Goal: Obtain resource: Download file/media

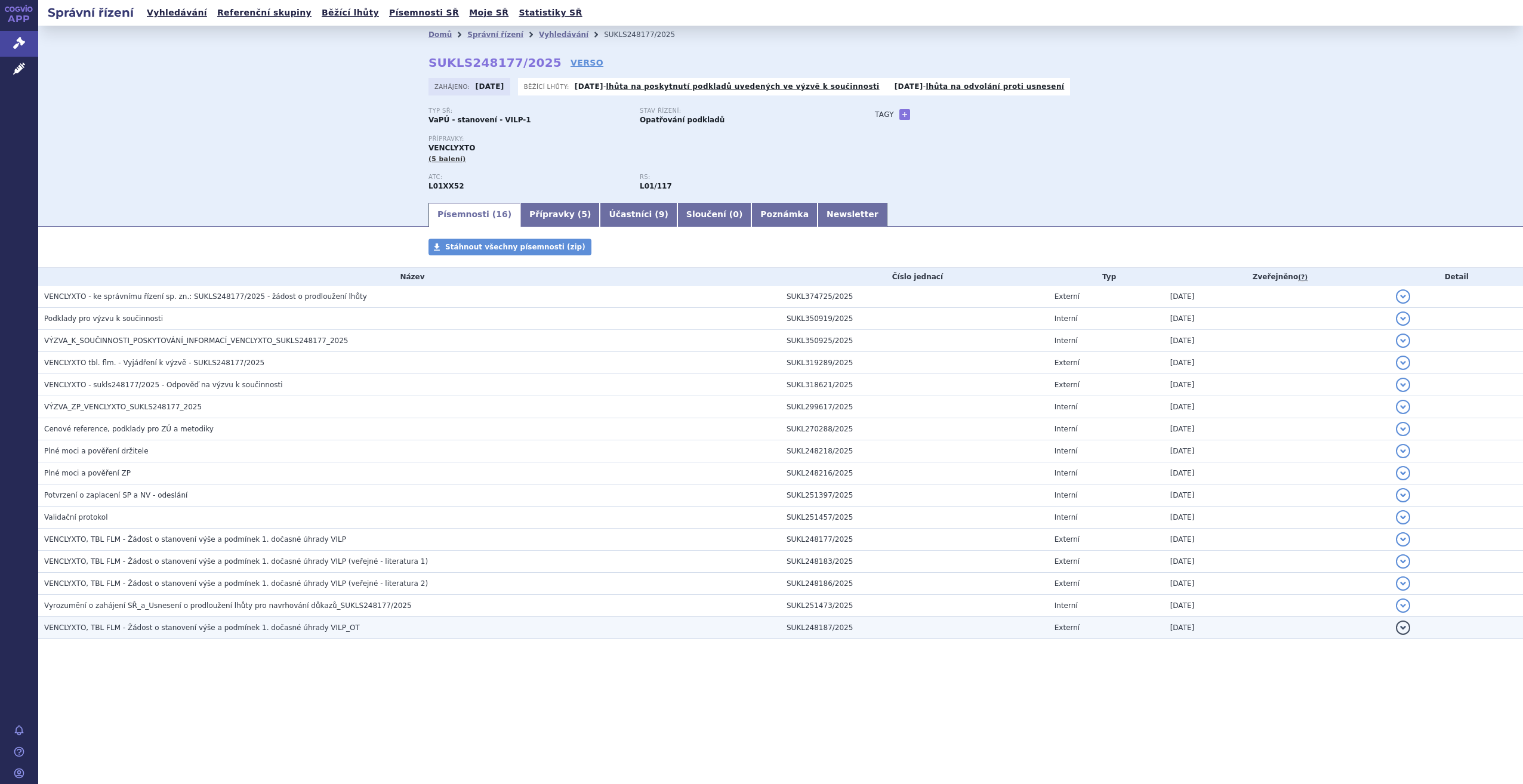
click at [243, 627] on span "VENCLYXTO, TBL FLM - Žádost o stanovení výše a podmínek 1. dočasné úhrady VILP_…" at bounding box center [202, 628] width 316 height 9
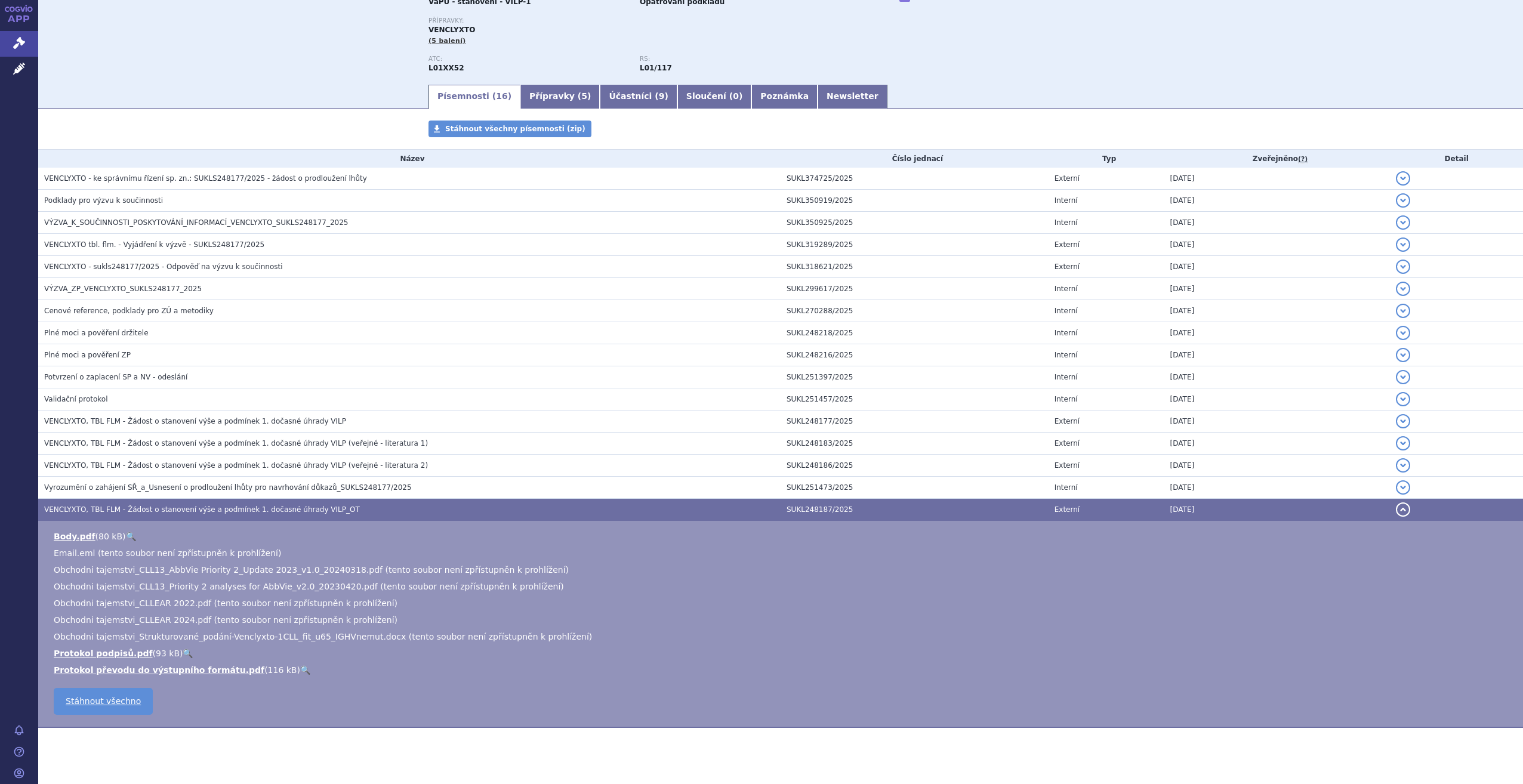
scroll to position [119, 0]
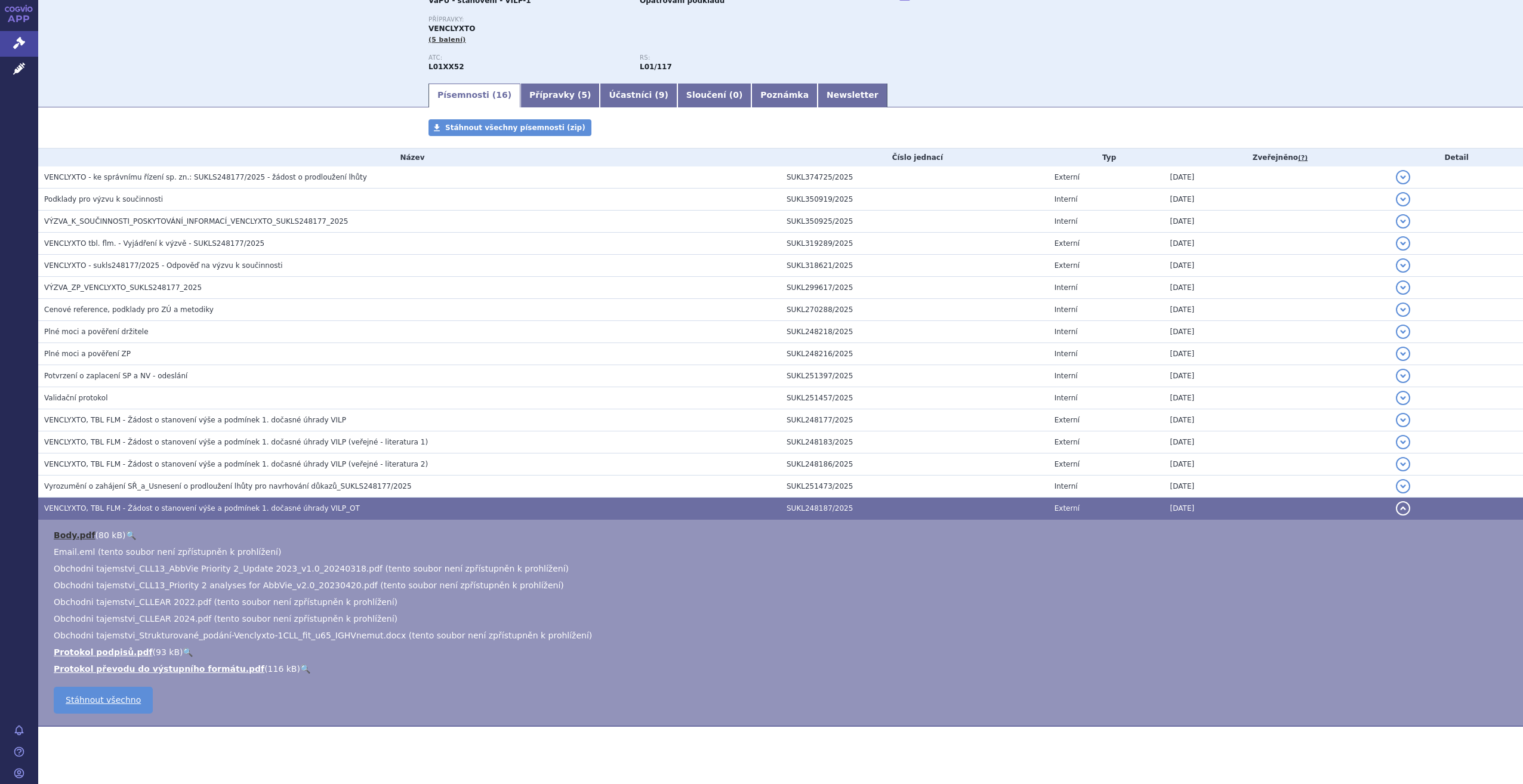
click at [79, 532] on link "Body.pdf" at bounding box center [75, 535] width 42 height 9
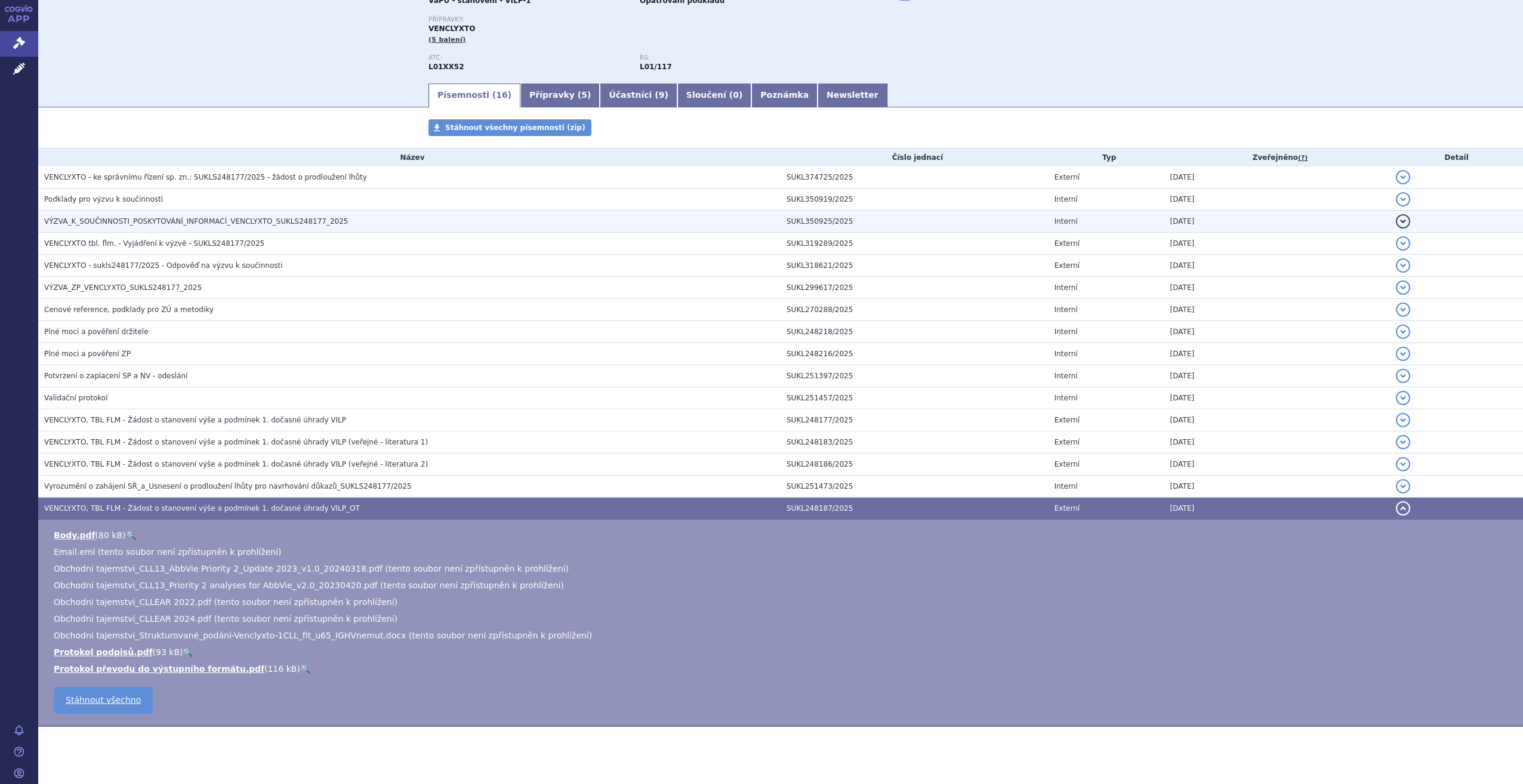
click at [197, 220] on span "VÝZVA_K_SOUČINNOSTI_POSKYTOVÁNÍ_INFORMACÍ_VENCLYXTO_SUKLS248177_2025" at bounding box center [196, 221] width 304 height 9
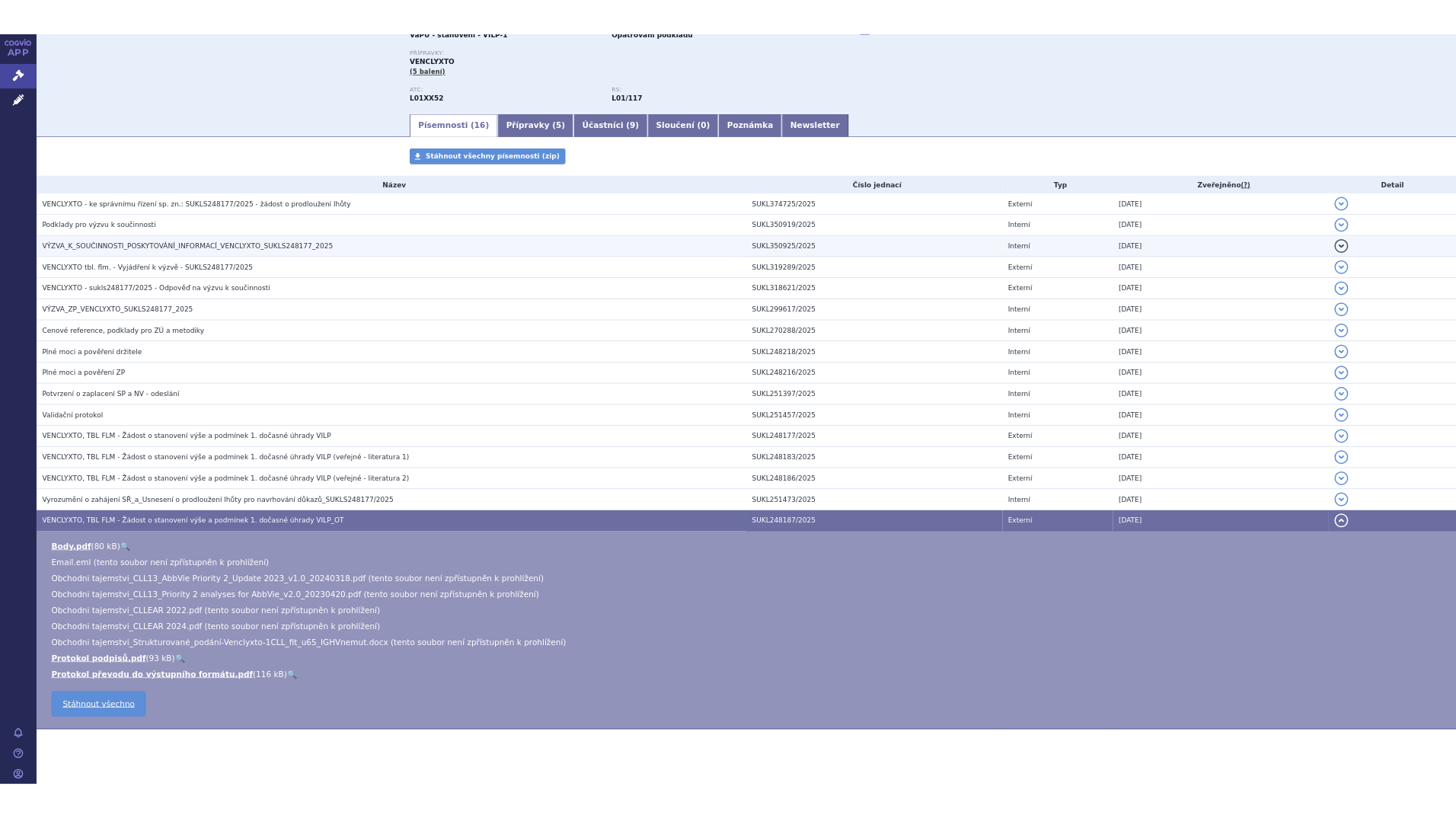
scroll to position [42, 0]
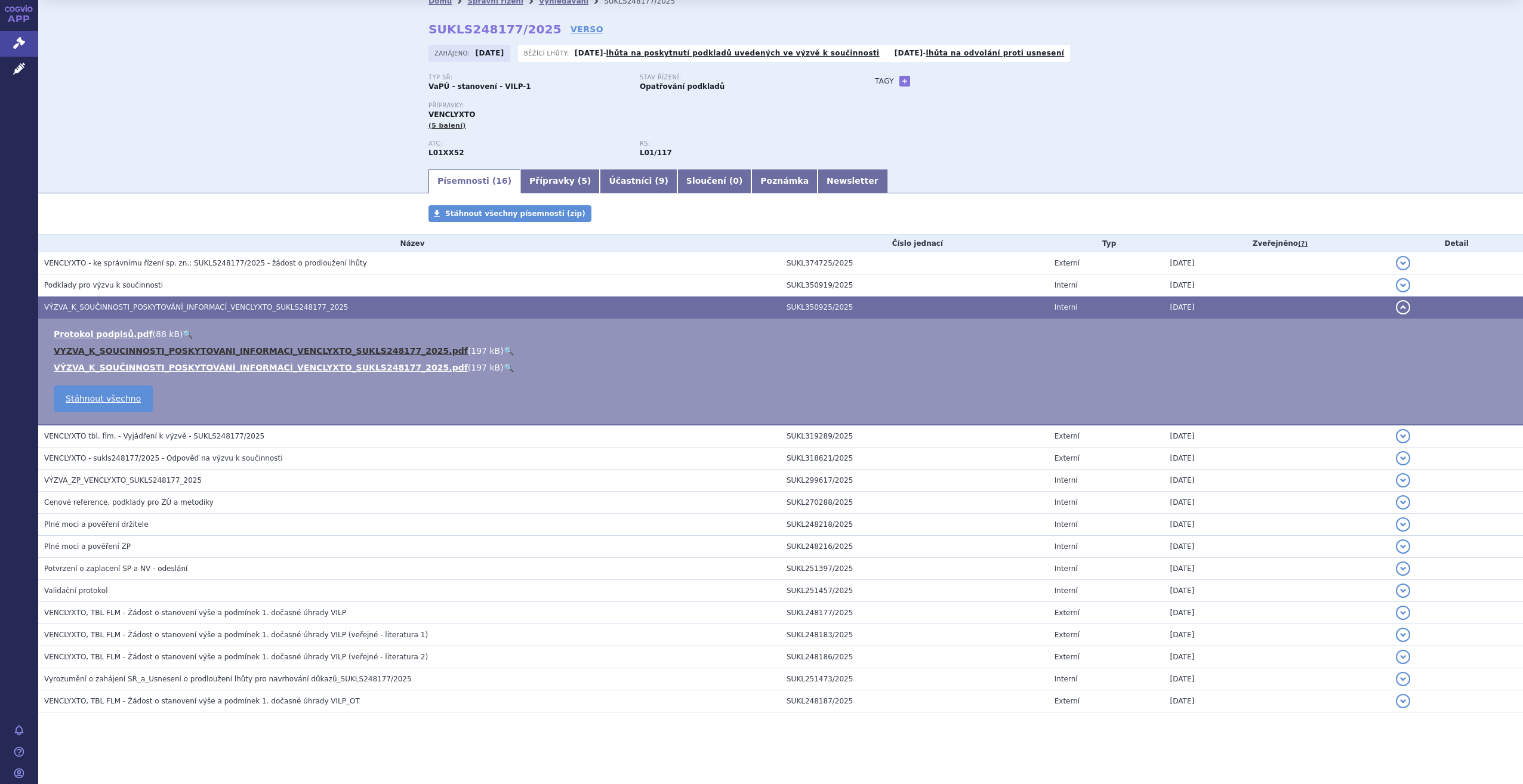
click at [157, 346] on link "VYZVA_K_SOUCINNOSTI_POSKYTOVANI_INFORMACI_VENCLYXTO_SUKLS248177_2025.pdf" at bounding box center [261, 351] width 414 height 9
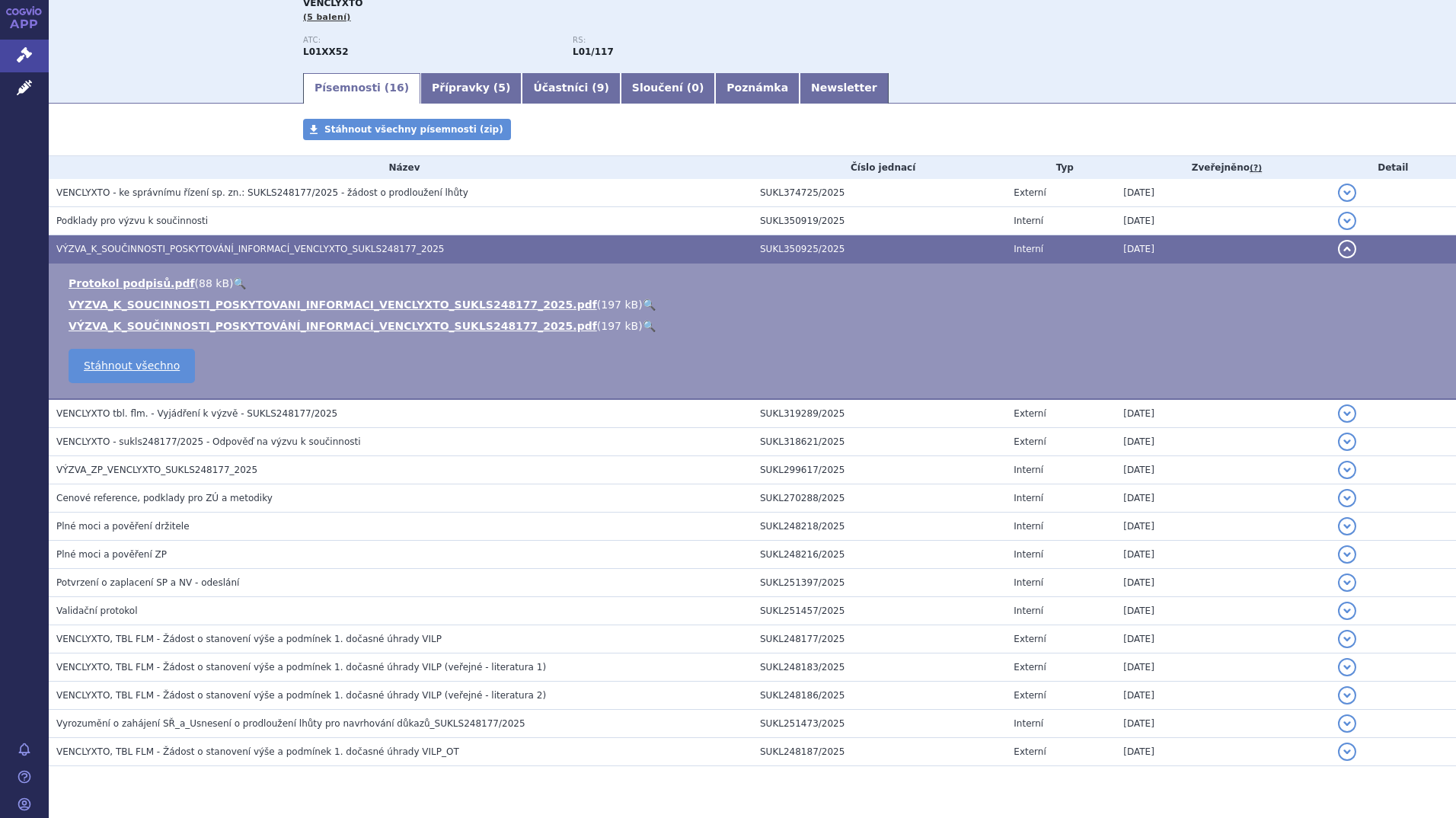
scroll to position [225, 0]
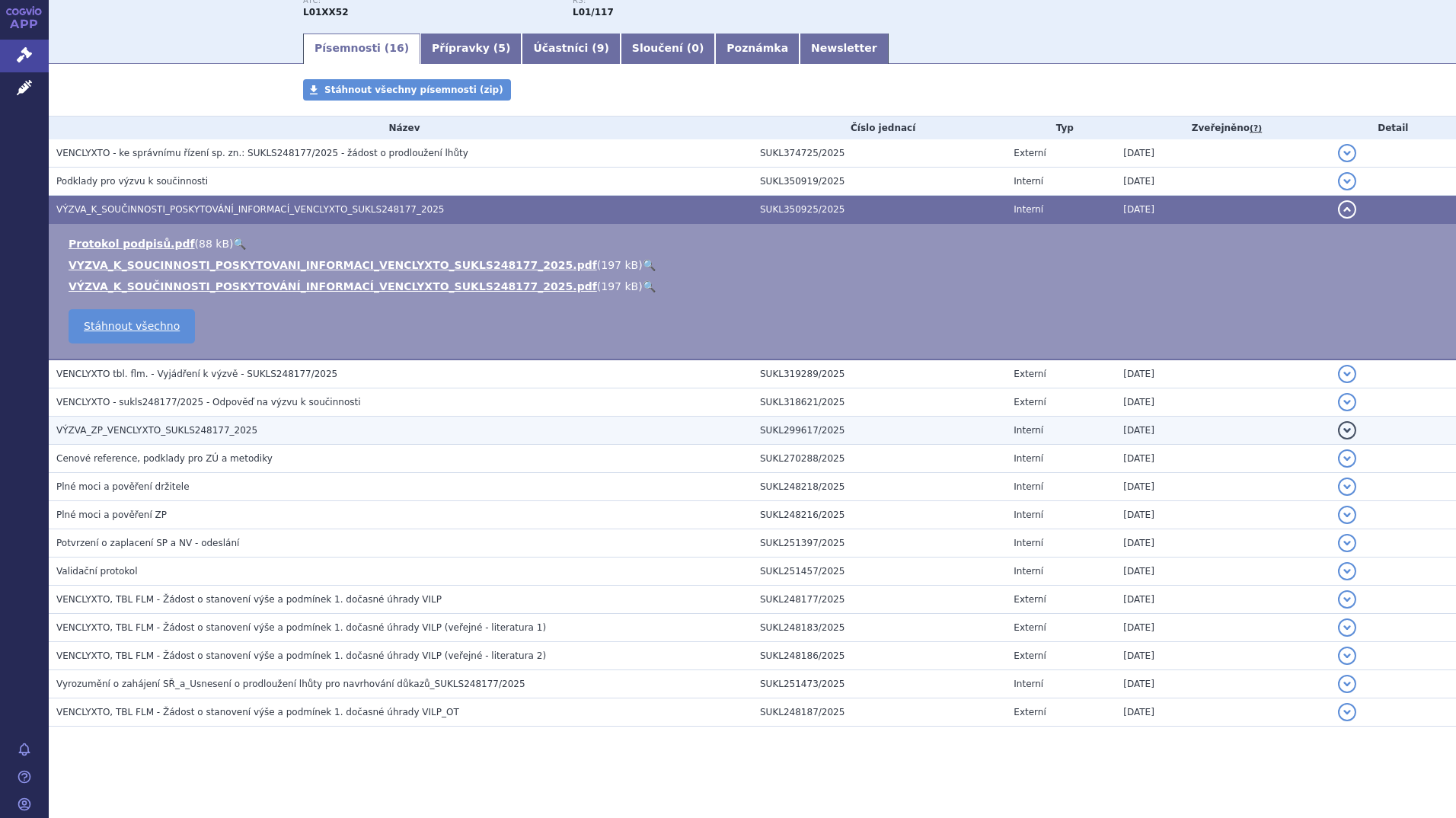
click at [176, 429] on span "VÝZVA_ZP_VENCLYXTO_SUKLS248177_2025" at bounding box center [156, 430] width 201 height 11
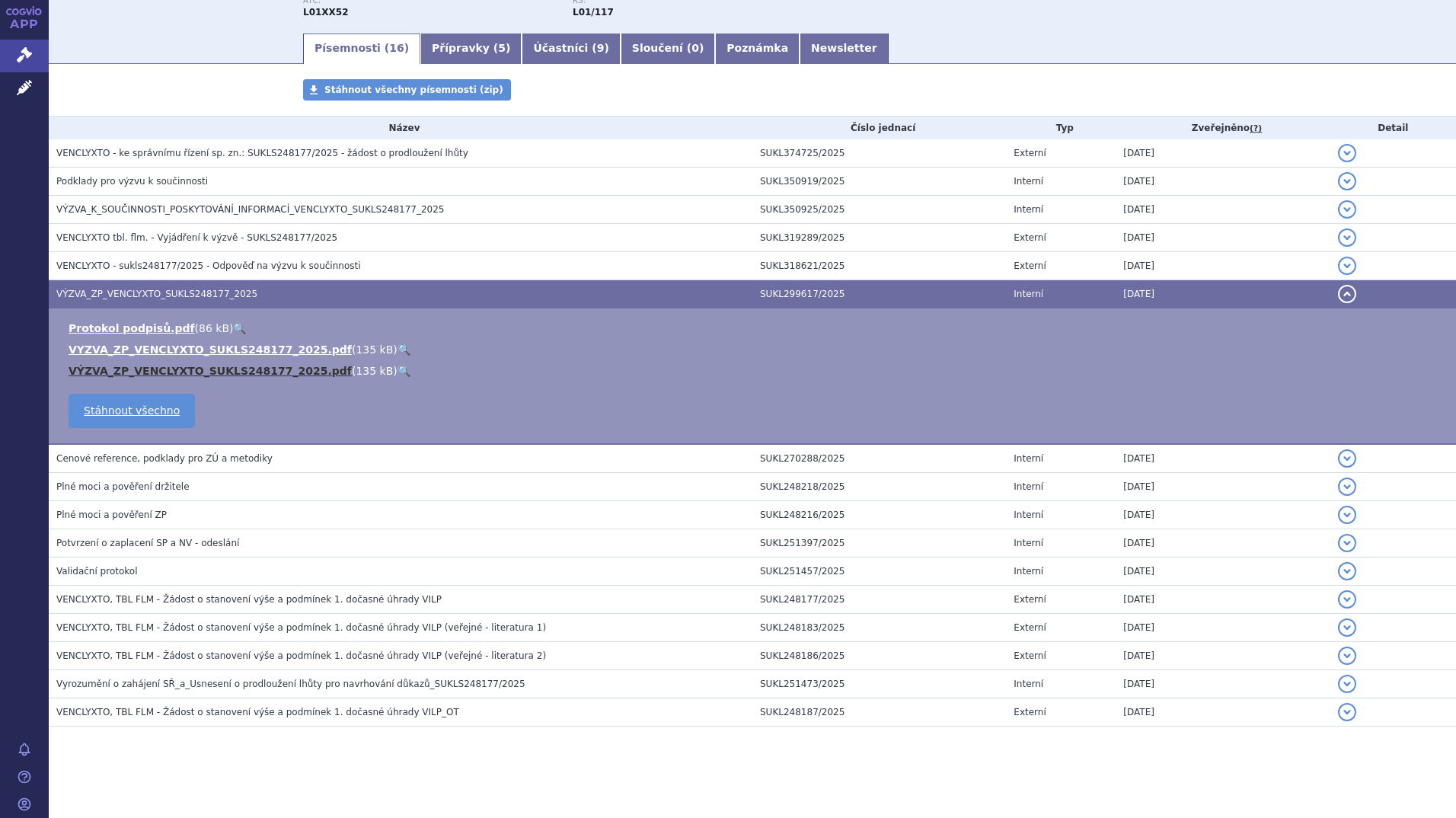
click at [203, 373] on link "VÝZVA_ZP_VENCLYXTO_SUKLS248177_2025.pdf" at bounding box center [210, 370] width 283 height 12
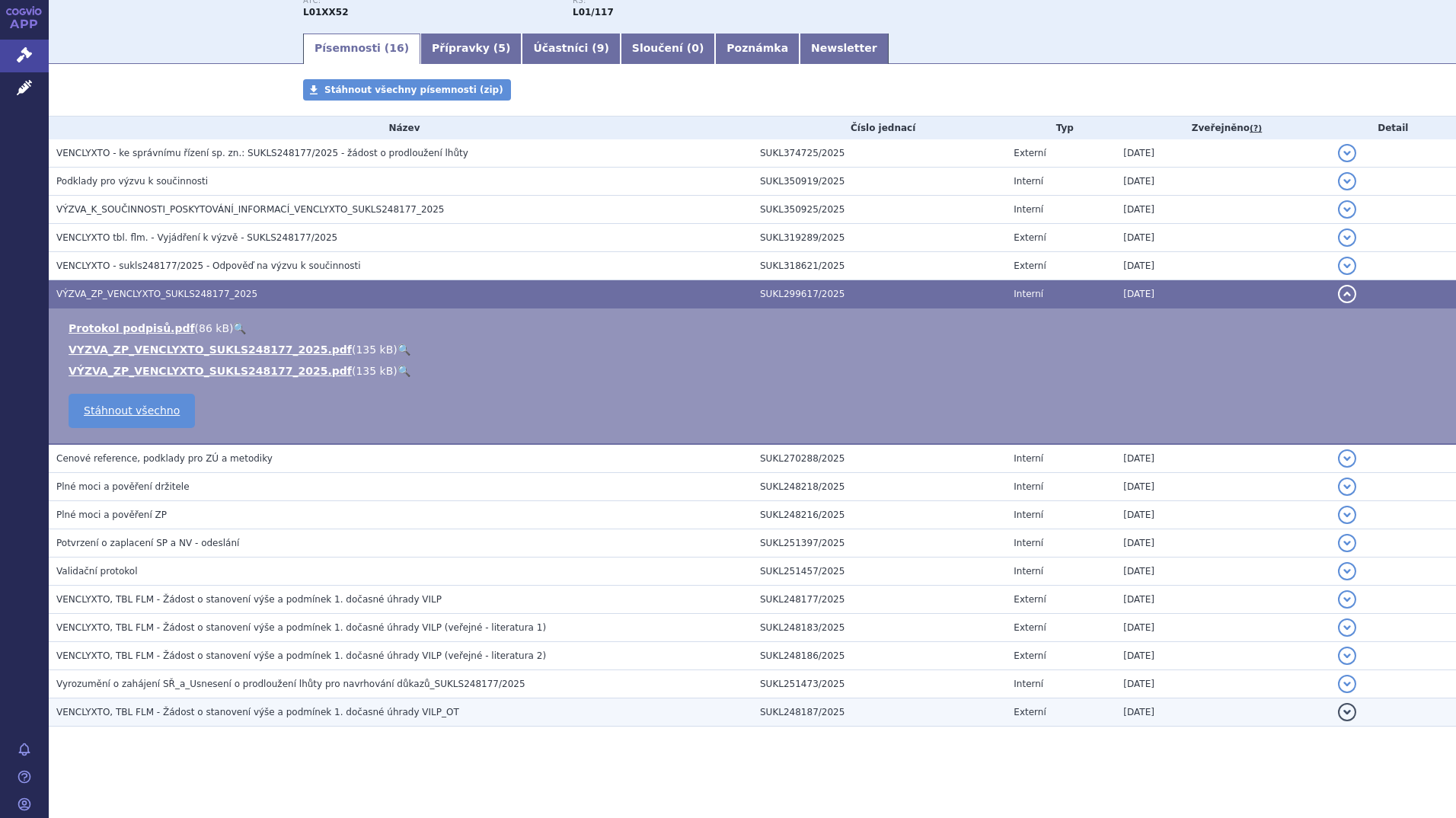
click at [163, 712] on span "VENCLYXTO, TBL FLM - Žádost o stanovení výše a podmínek 1. dočasné úhrady VILP_…" at bounding box center [257, 712] width 403 height 11
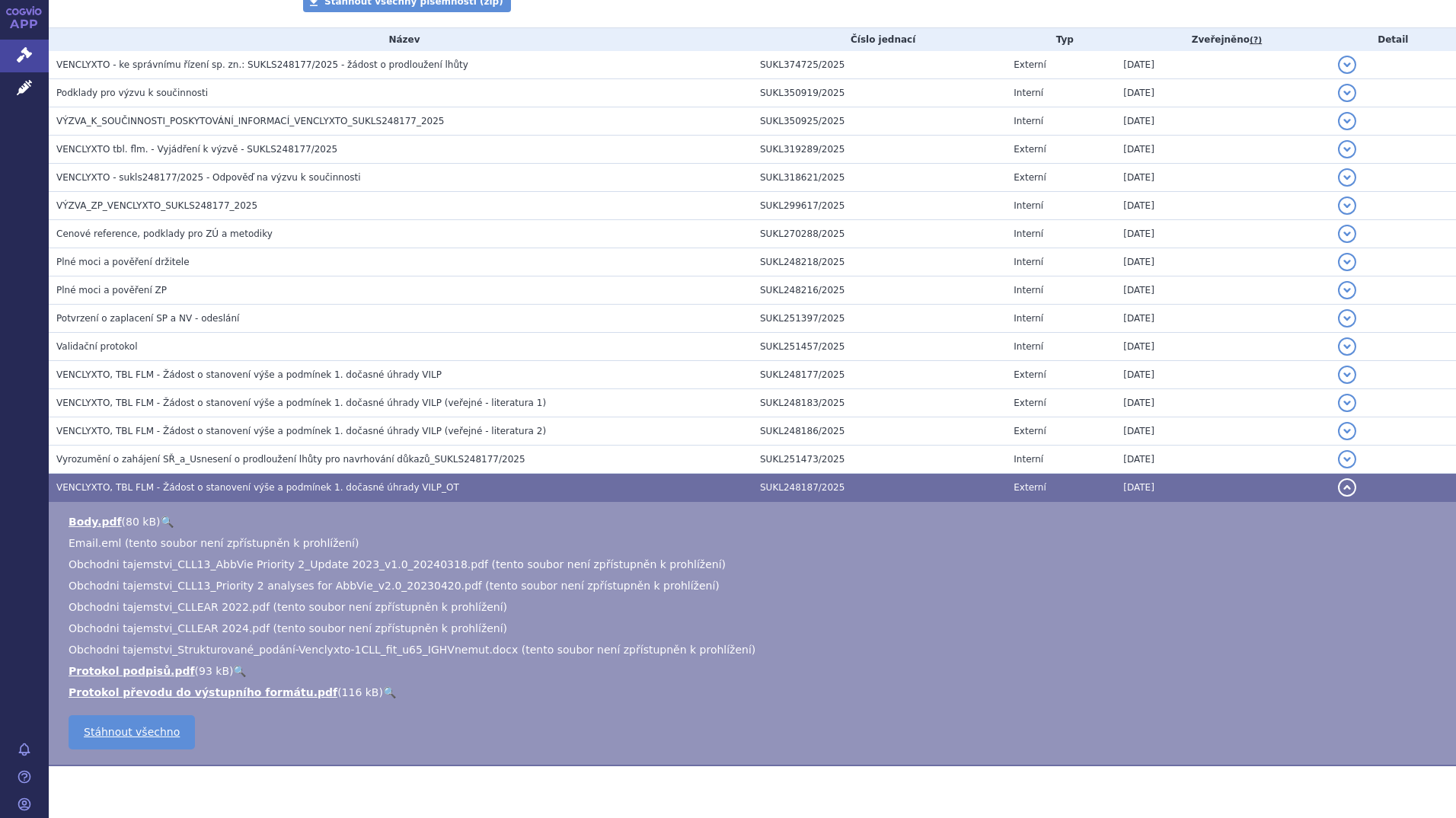
scroll to position [353, 0]
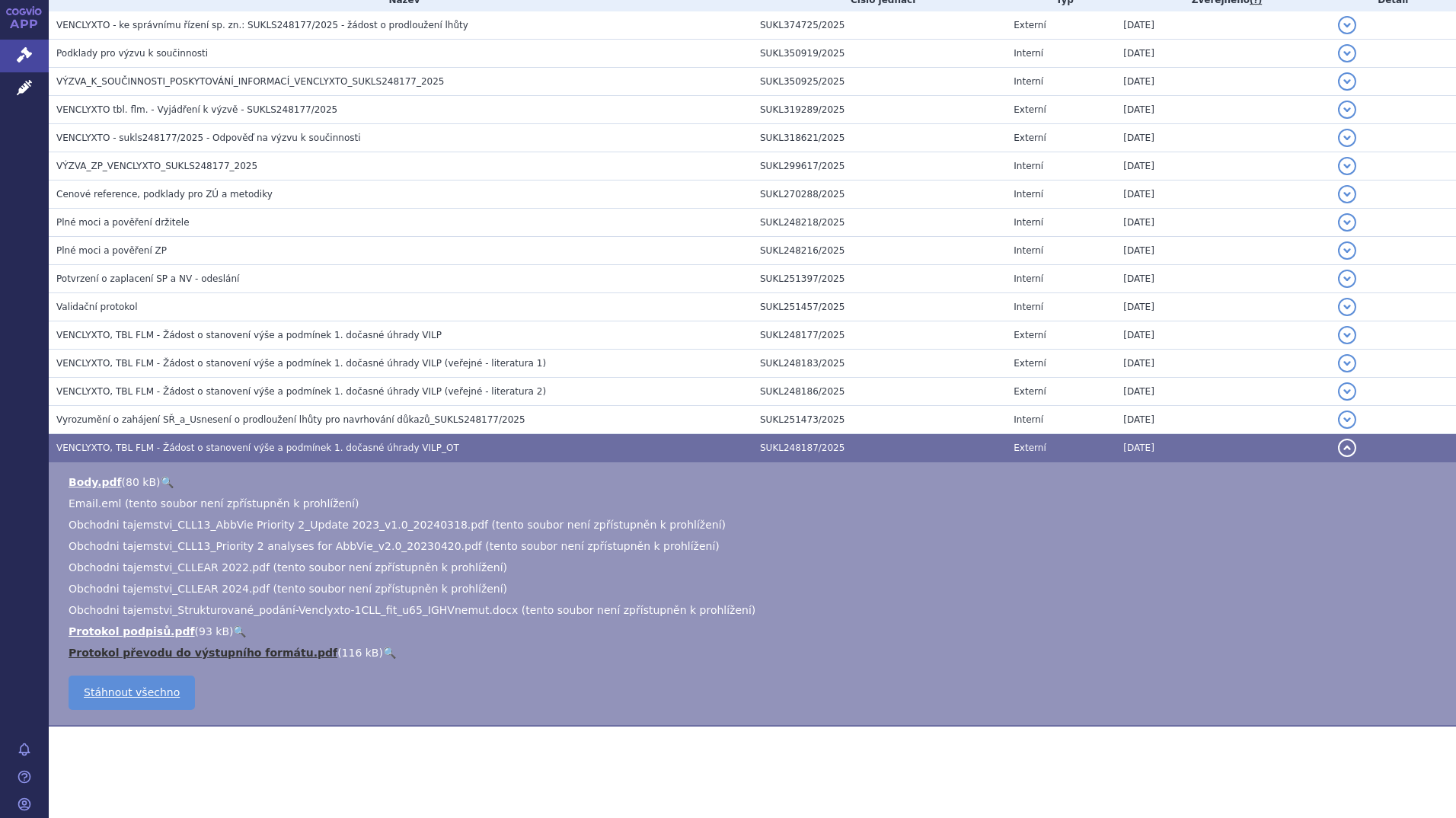
click at [229, 657] on link "Protokol převodu do výstupního formátu.pdf" at bounding box center [203, 652] width 268 height 12
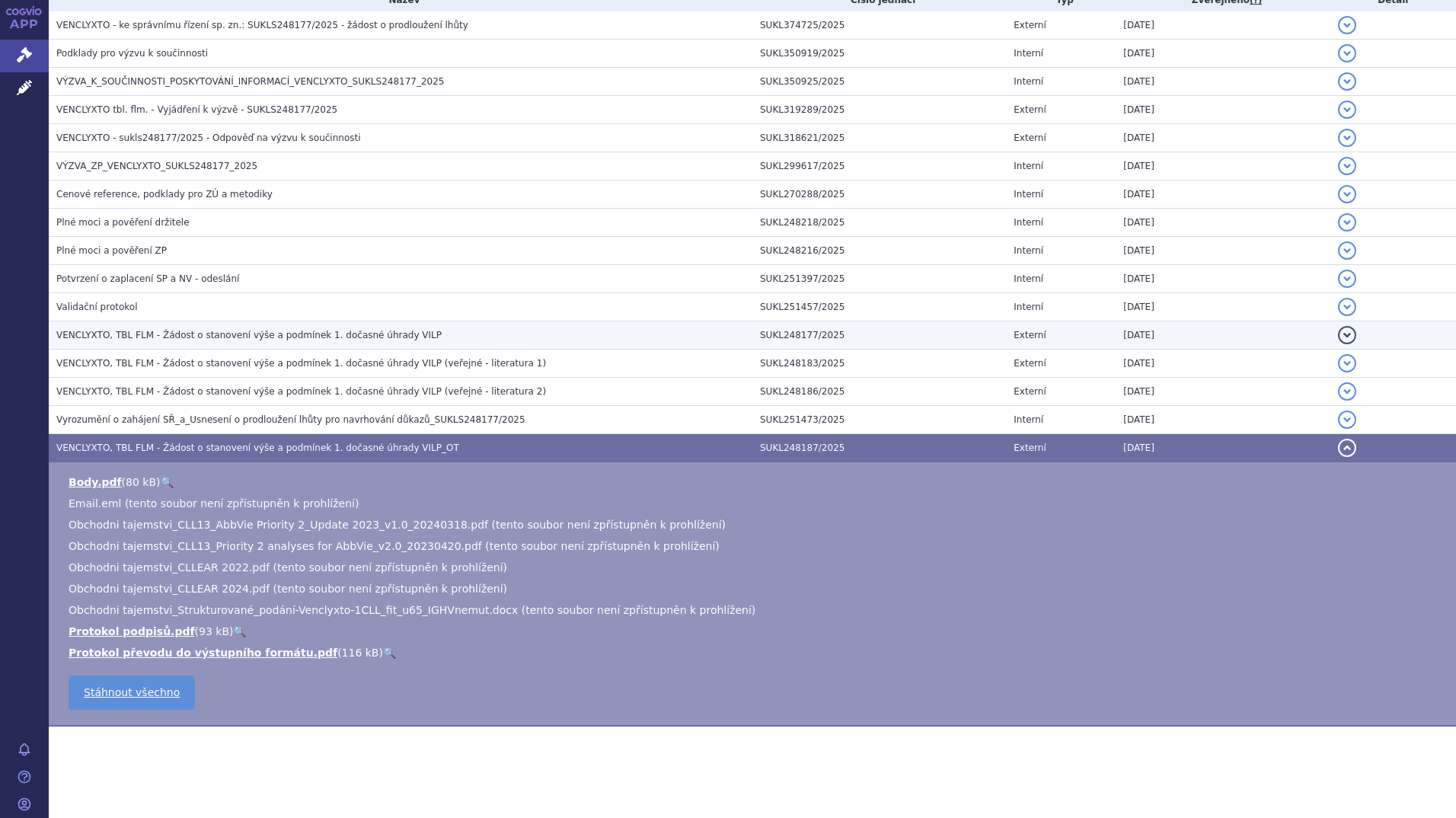
click at [231, 335] on span "VENCLYXTO, TBL FLM - Žádost o stanovení výše a podmínek 1. dočasné úhrady VILP" at bounding box center [249, 335] width 386 height 11
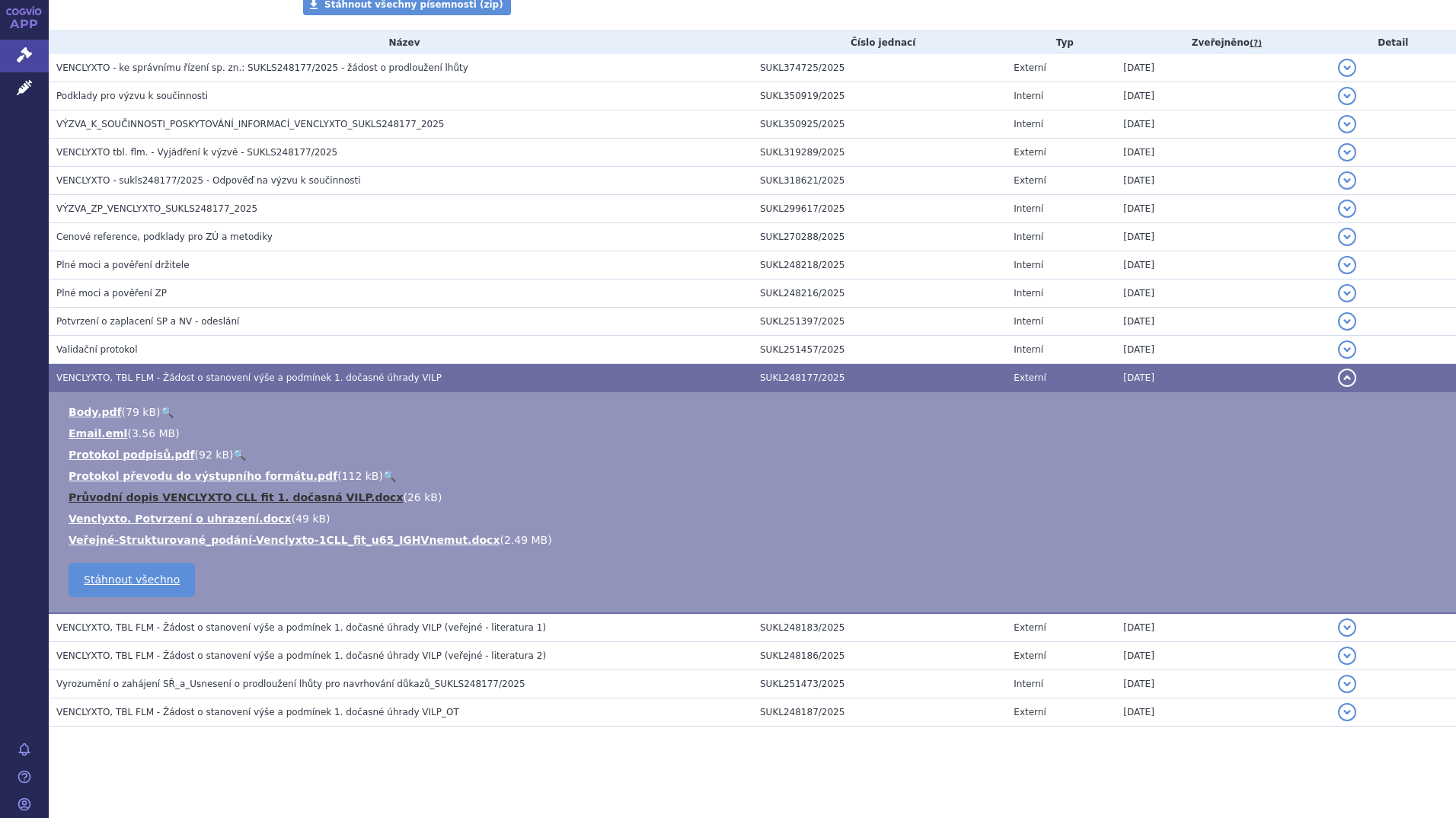
click at [191, 497] on link "Průvodní dopis VENCLYXTO CLL fit 1. dočasná VILP.docx" at bounding box center [236, 497] width 335 height 12
